Goal: Find contact information: Find contact information

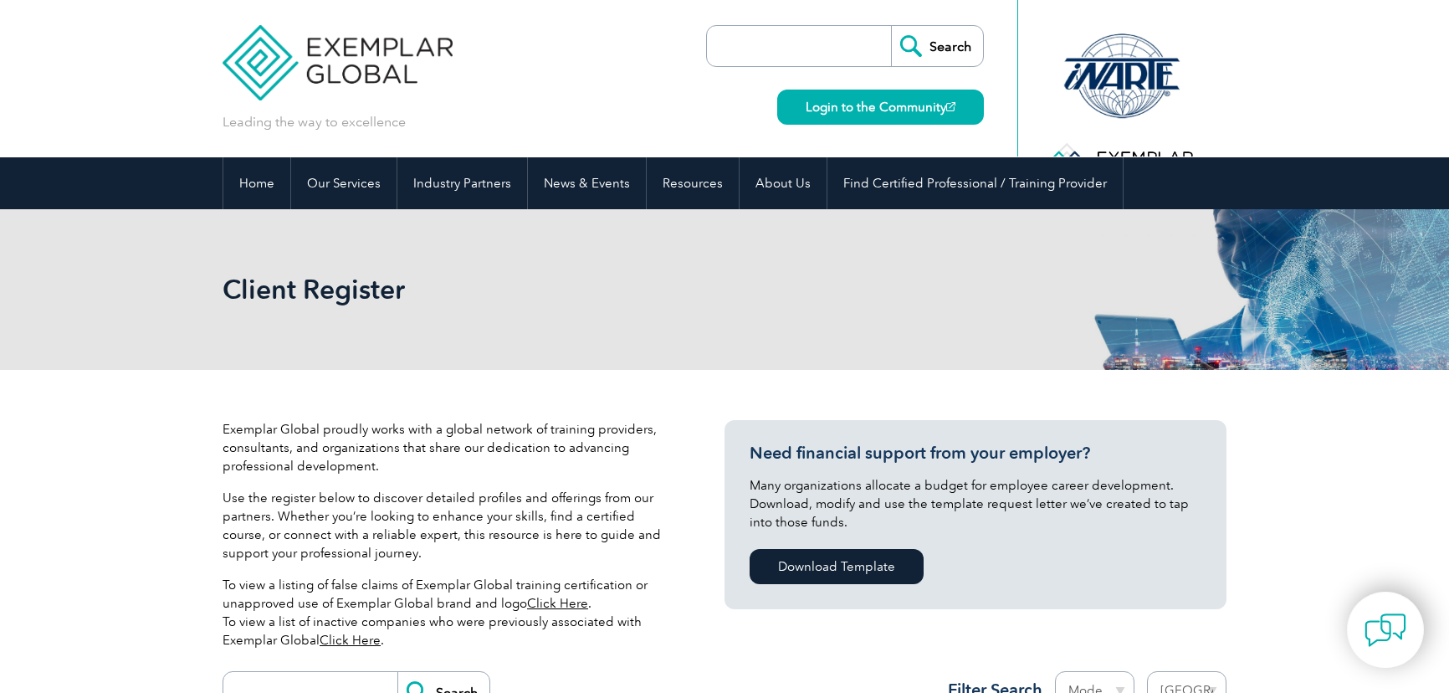
select select "[GEOGRAPHIC_DATA]"
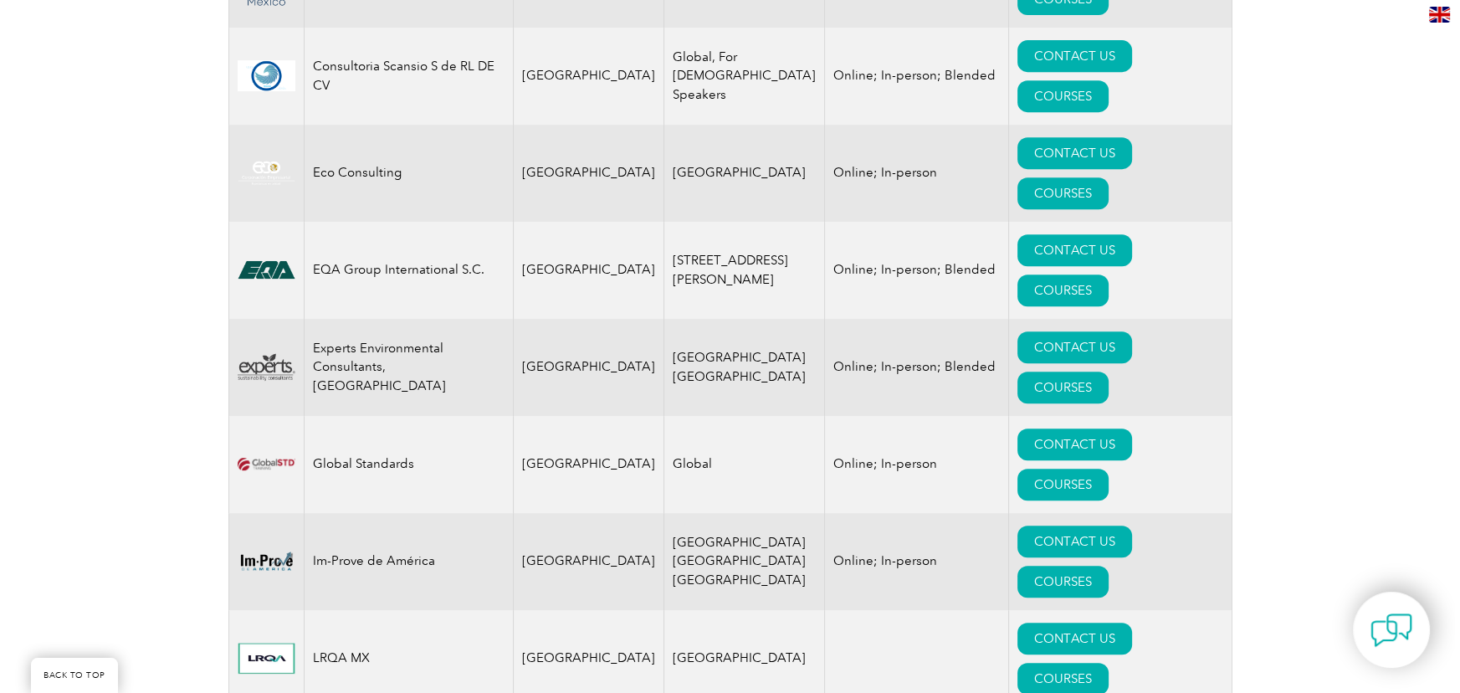
scroll to position [988, 0]
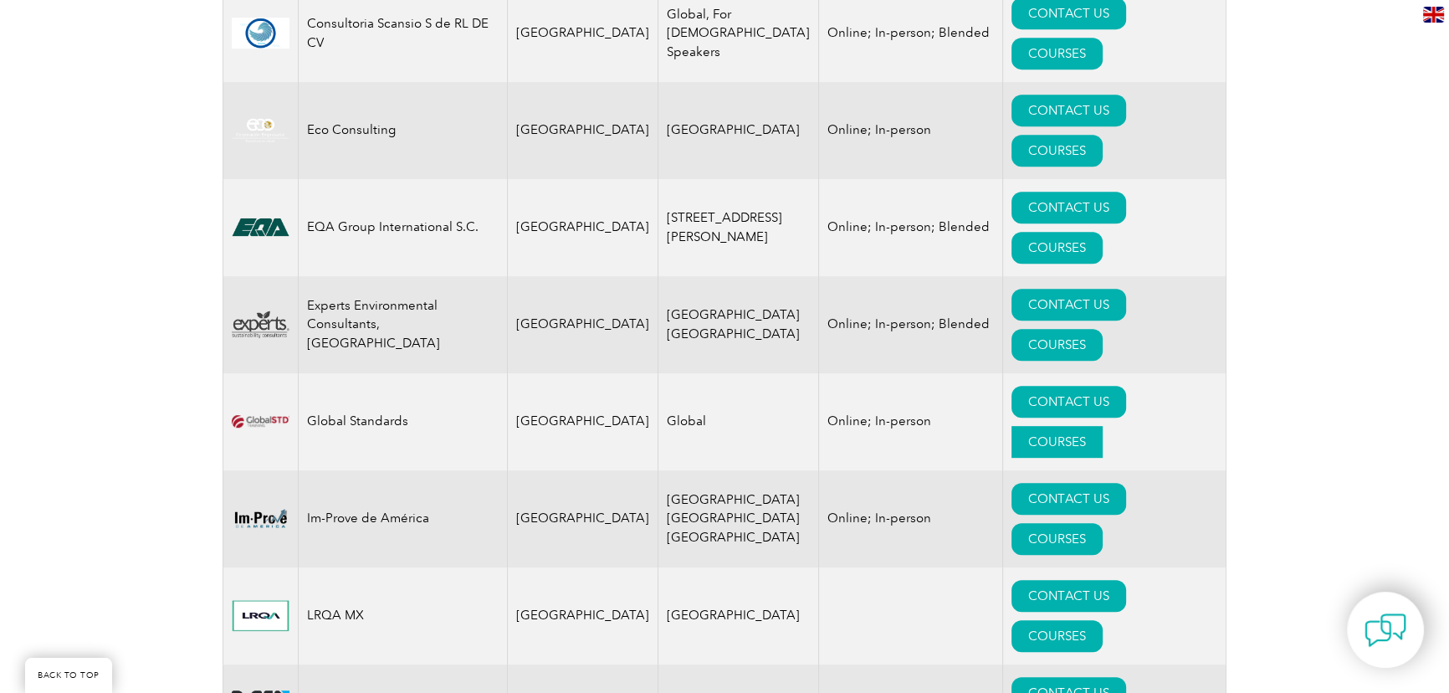
click at [1103, 426] on link "COURSES" at bounding box center [1057, 442] width 91 height 32
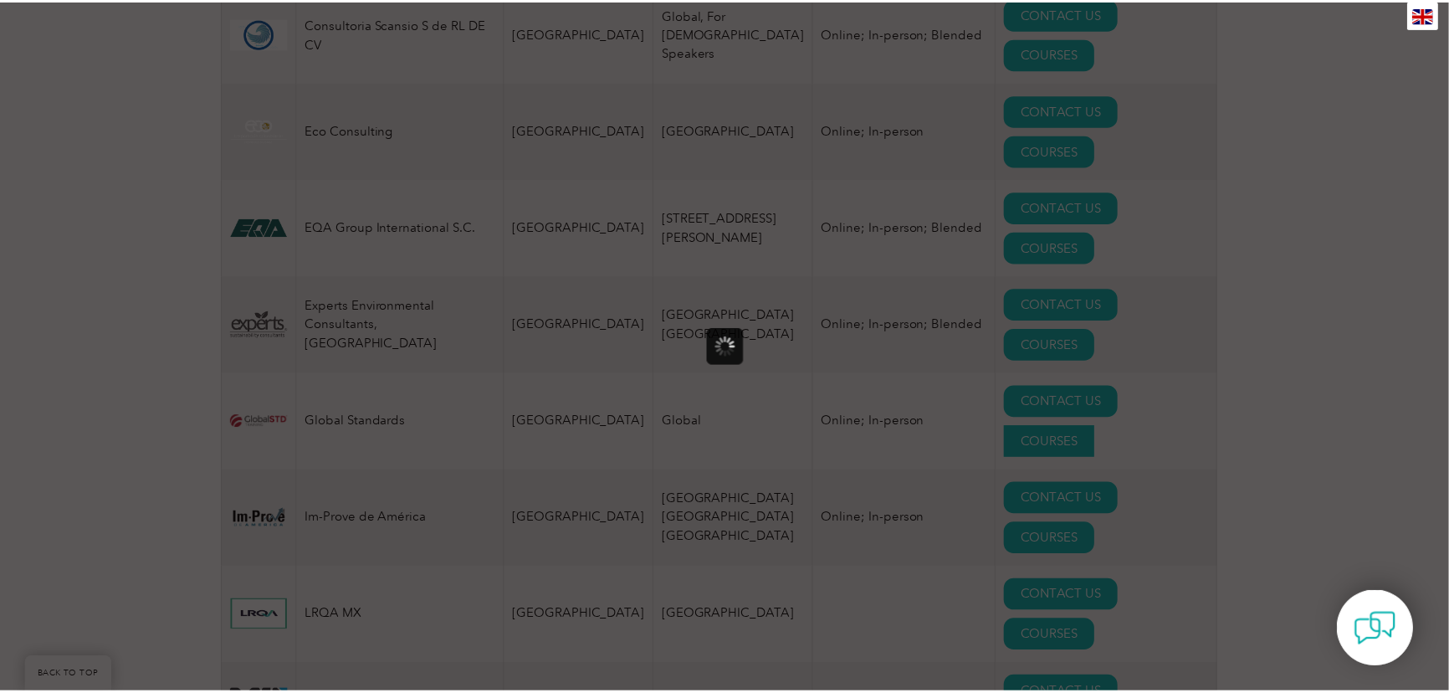
scroll to position [0, 0]
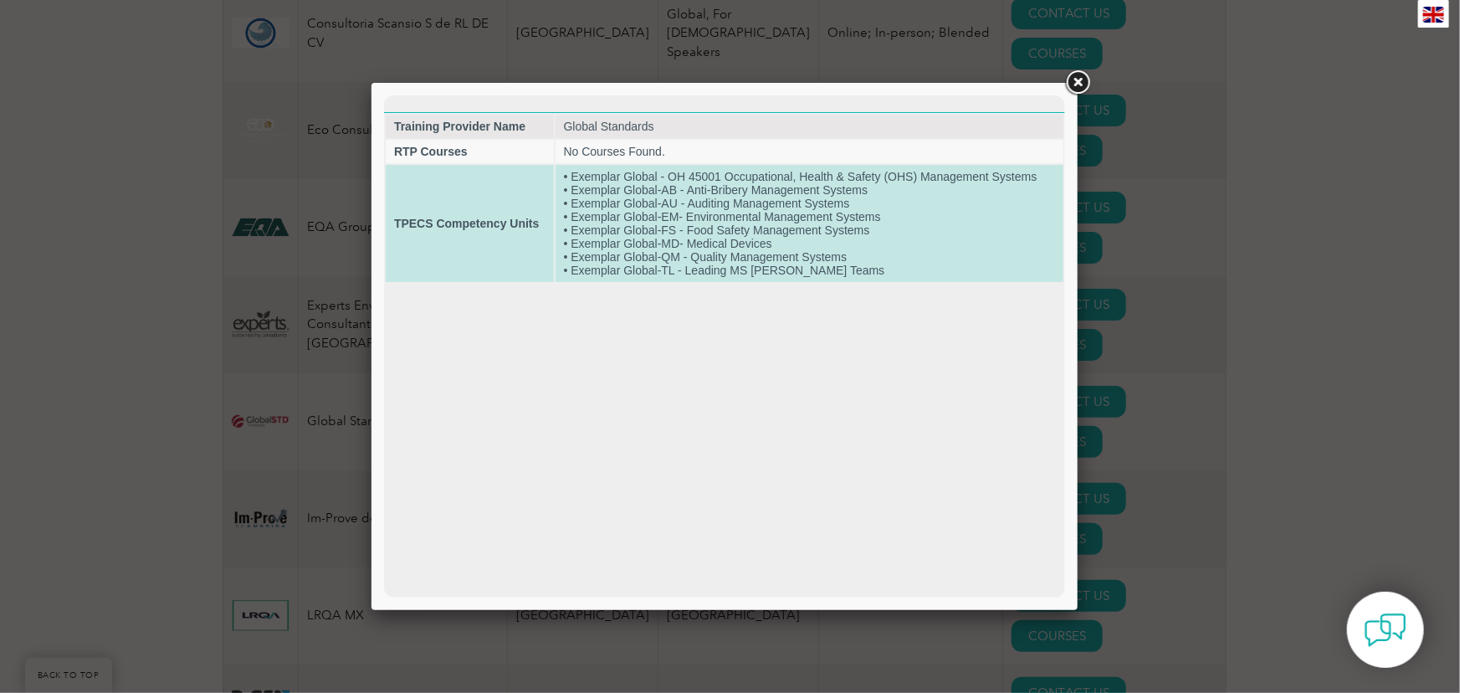
click at [877, 219] on td "• Exemplar Global - OH 45001 Occupational, Health & Safety (OHS) Management Sys…" at bounding box center [809, 222] width 508 height 117
click at [600, 217] on td "• Exemplar Global - OH 45001 Occupational, Health & Safety (OHS) Management Sys…" at bounding box center [809, 222] width 508 height 117
click at [481, 218] on strong "TPECS Competency Units" at bounding box center [465, 222] width 145 height 13
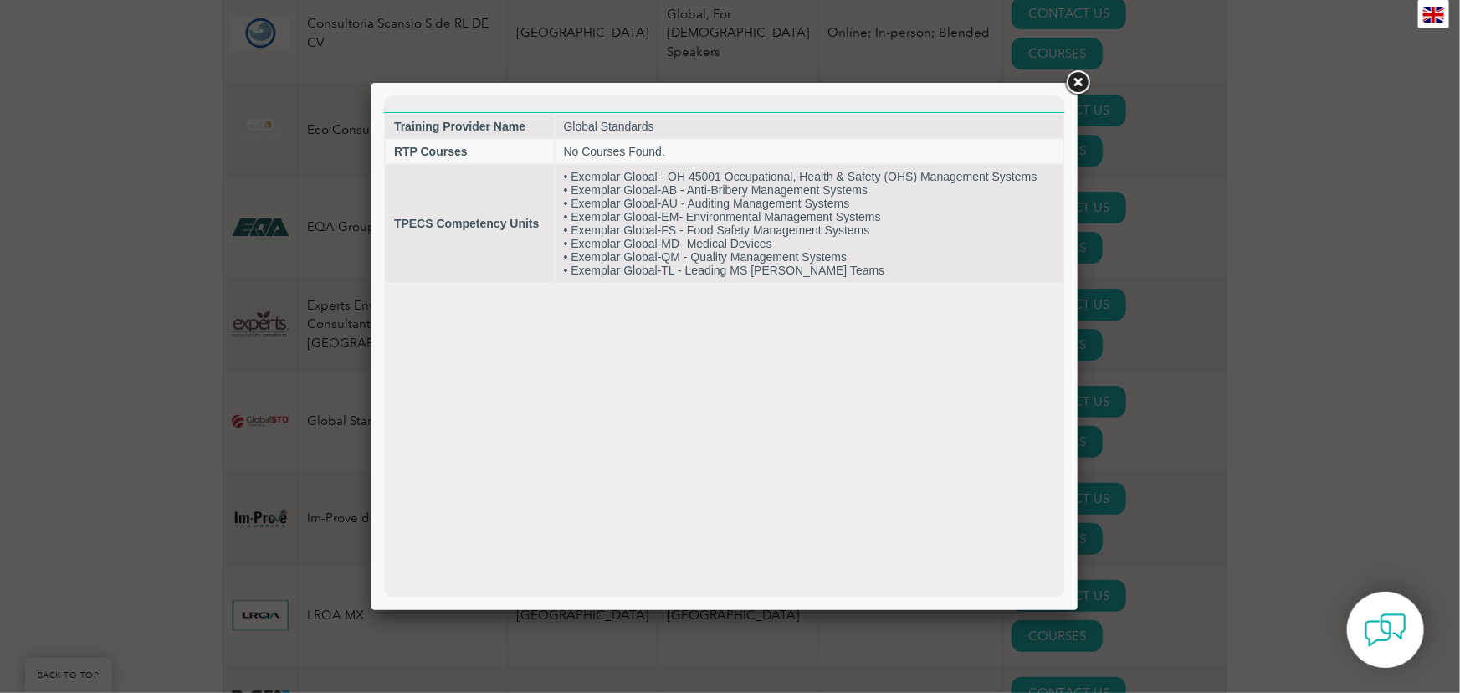
click at [1086, 77] on link at bounding box center [1078, 83] width 30 height 30
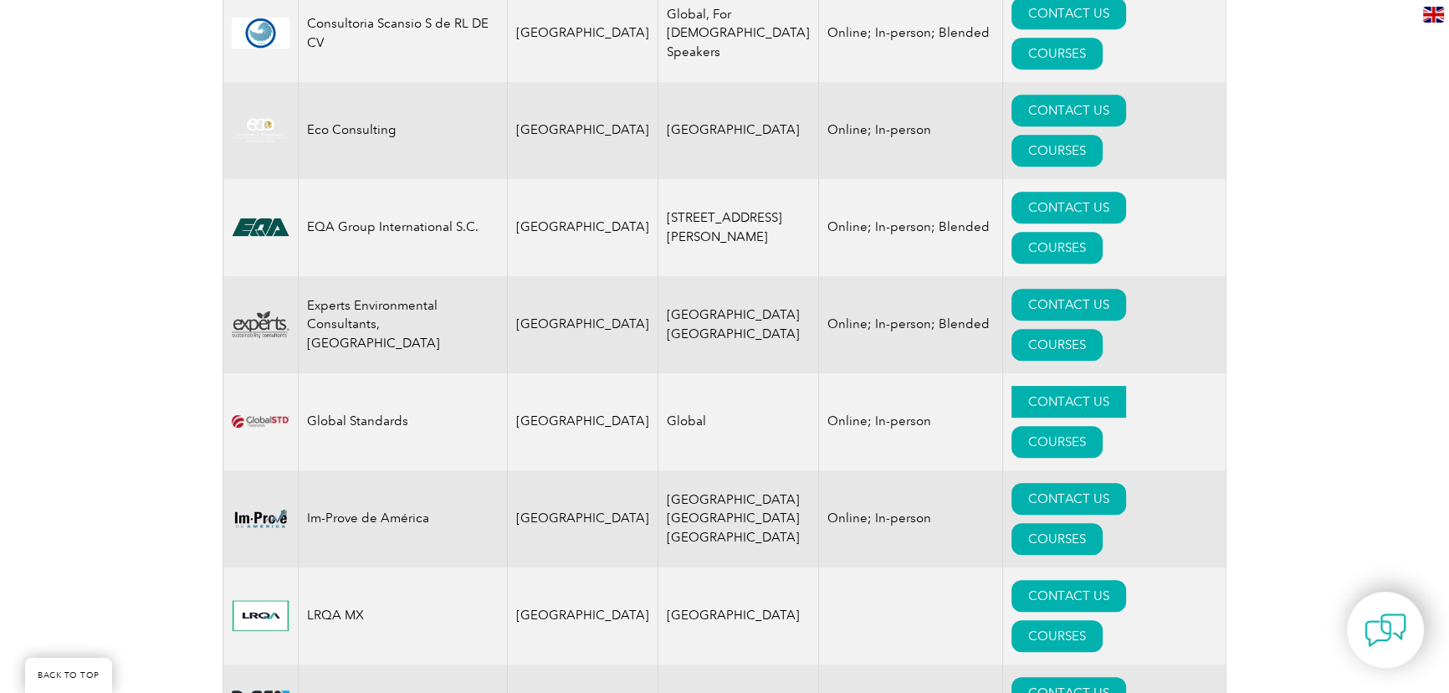
click at [1036, 386] on link "CONTACT US" at bounding box center [1069, 402] width 115 height 32
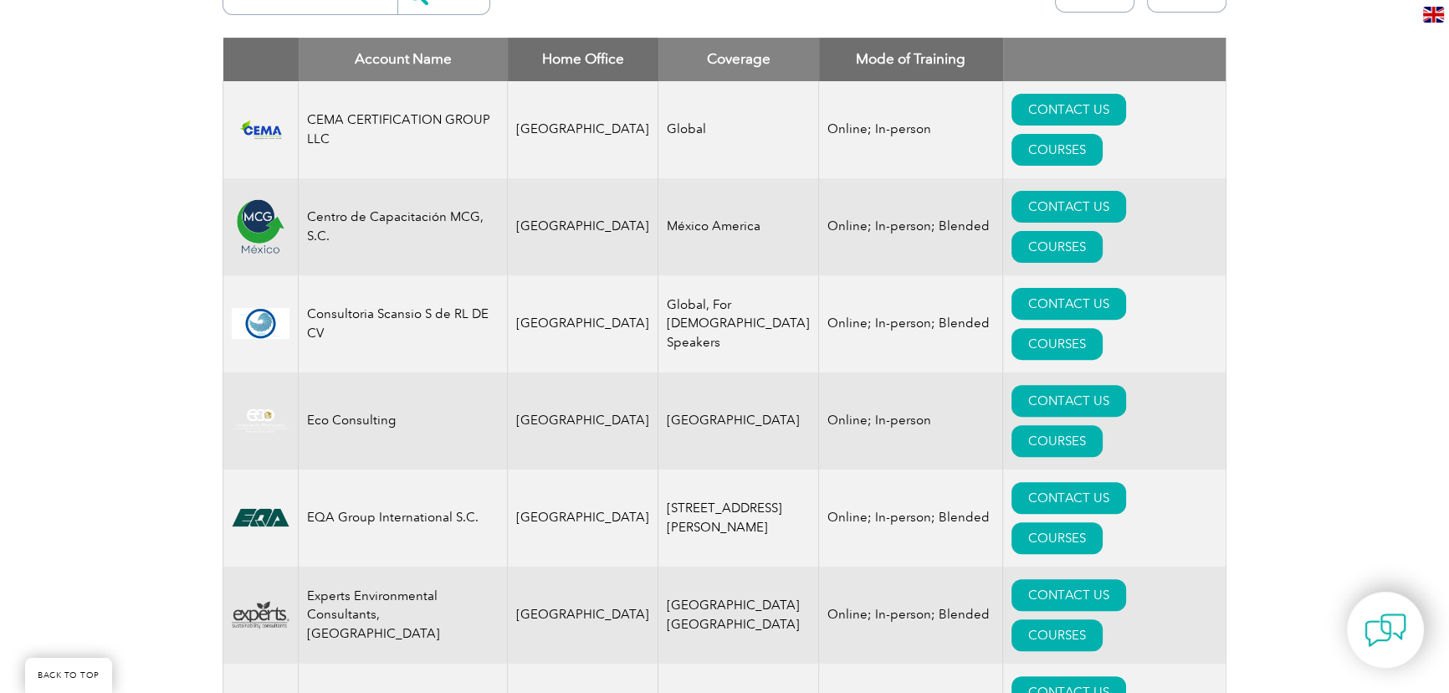
scroll to position [684, 0]
